Goal: Information Seeking & Learning: Learn about a topic

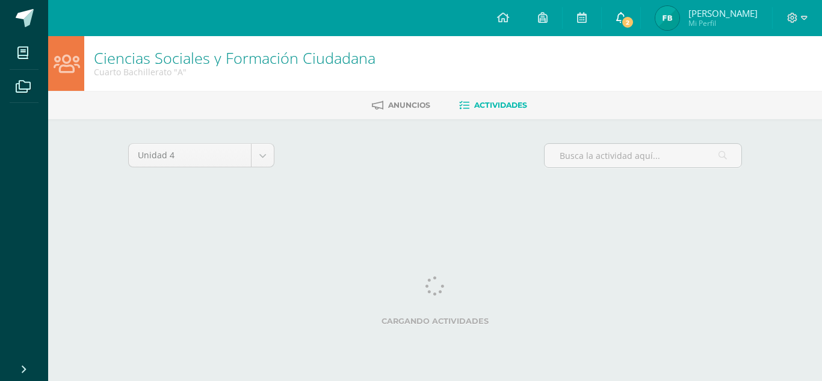
click at [622, 17] on icon at bounding box center [621, 17] width 10 height 11
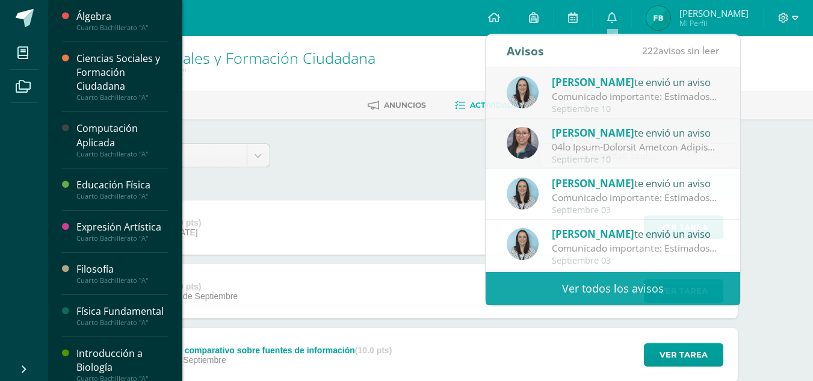
click at [107, 87] on div "Ciencias Sociales y Formación Ciudadana" at bounding box center [121, 73] width 91 height 42
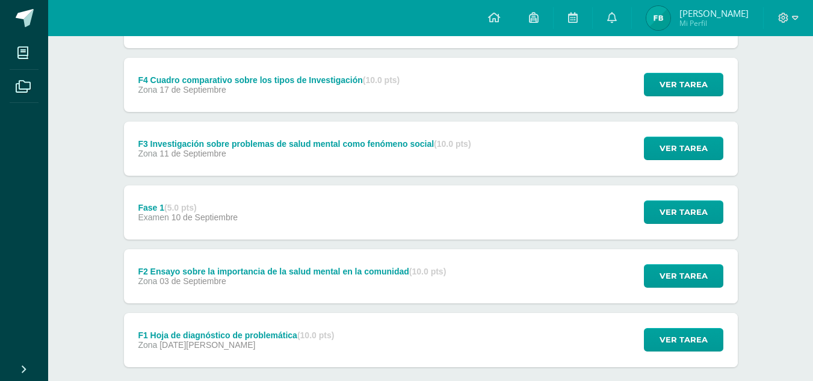
scroll to position [445, 0]
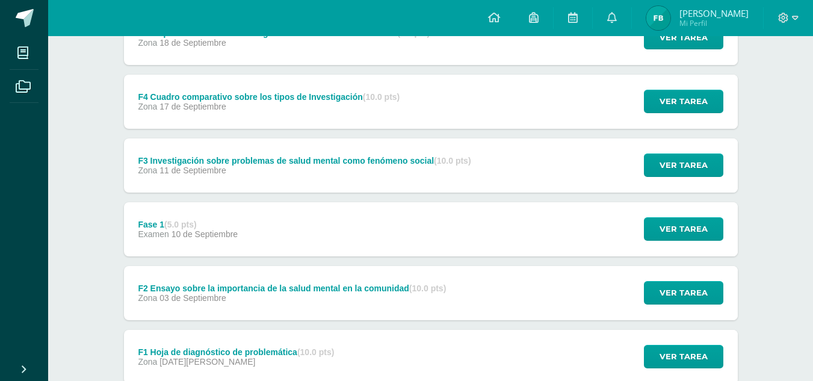
click at [261, 222] on div "Fase 1 (5.0 pts) Examen [DATE] Ver tarea Fase 1 Ciencias Sociales y Formación C…" at bounding box center [431, 229] width 614 height 54
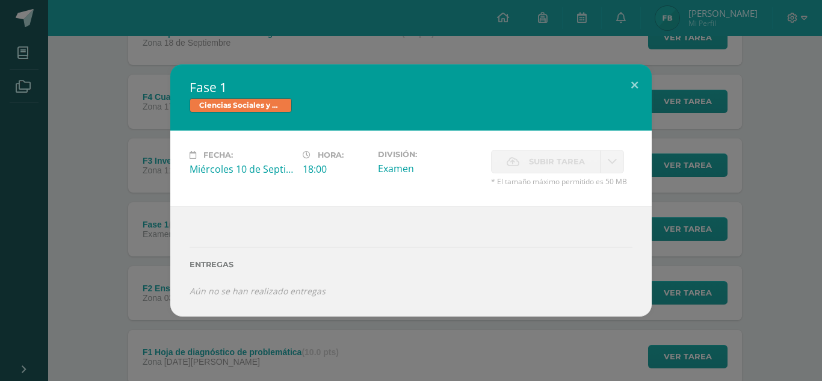
click at [112, 179] on div "Fase 1 Ciencias Sociales y Formación Ciudadana Fecha: [DATE] Hora: 18:00 Divisi…" at bounding box center [411, 190] width 813 height 252
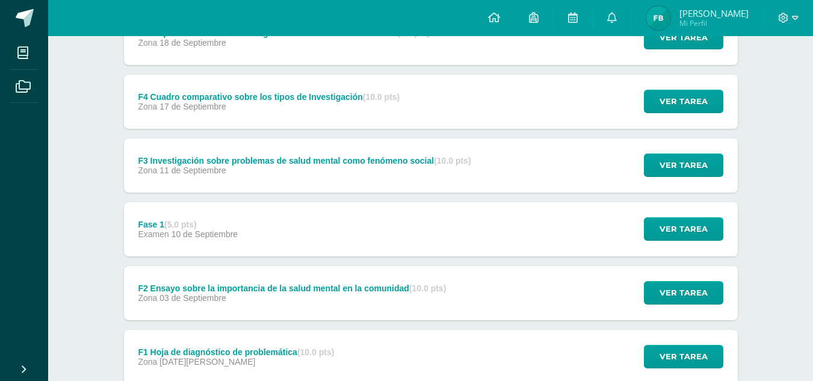
click at [175, 175] on span "11 de Septiembre" at bounding box center [193, 171] width 67 height 10
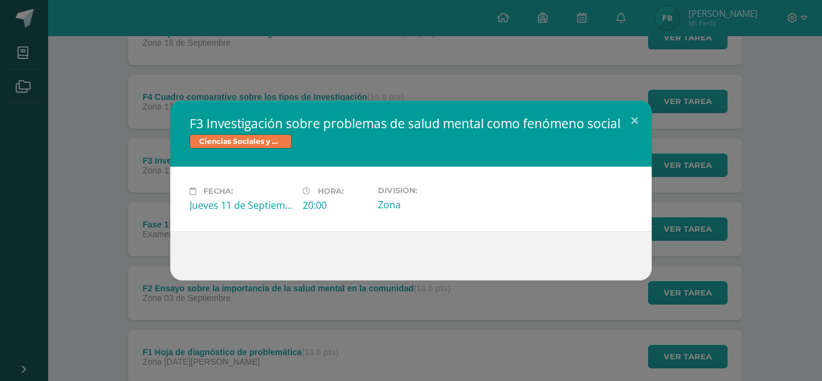
click at [116, 138] on div "F3 Investigación sobre problemas de salud mental como fenómeno social Ciencias …" at bounding box center [411, 191] width 813 height 180
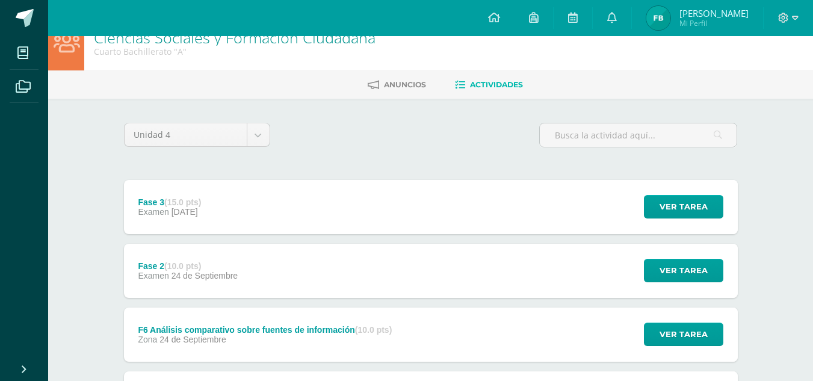
scroll to position [0, 0]
